Goal: Find specific page/section: Find specific page/section

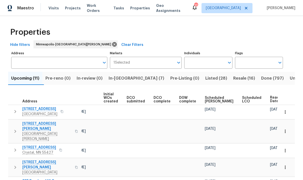
click at [119, 75] on span "In-reno (7)" at bounding box center [137, 78] width 56 height 7
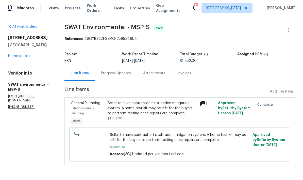
click at [50, 9] on span "Visits" at bounding box center [54, 8] width 10 height 5
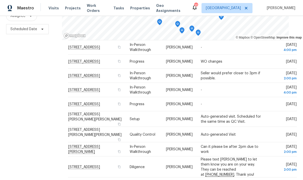
scroll to position [163, 0]
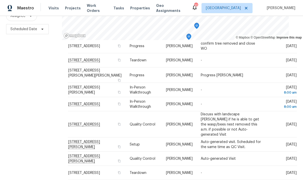
scroll to position [53, 0]
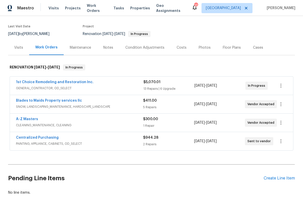
scroll to position [42, 0]
click at [181, 45] on div "Costs" at bounding box center [182, 47] width 10 height 5
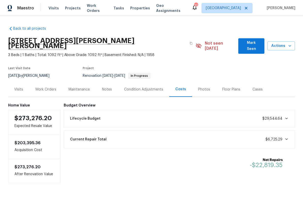
click at [39, 87] on div "Work Orders" at bounding box center [45, 89] width 21 height 5
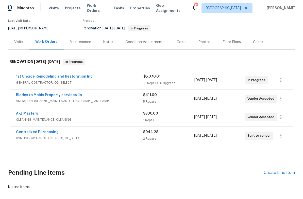
scroll to position [50, 0]
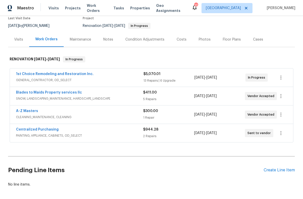
click at [32, 72] on link "1st Choice Remodeling and Restoration Inc." at bounding box center [55, 74] width 78 height 4
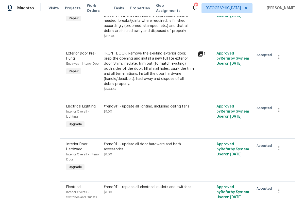
scroll to position [306, 0]
